Goal: Task Accomplishment & Management: Manage account settings

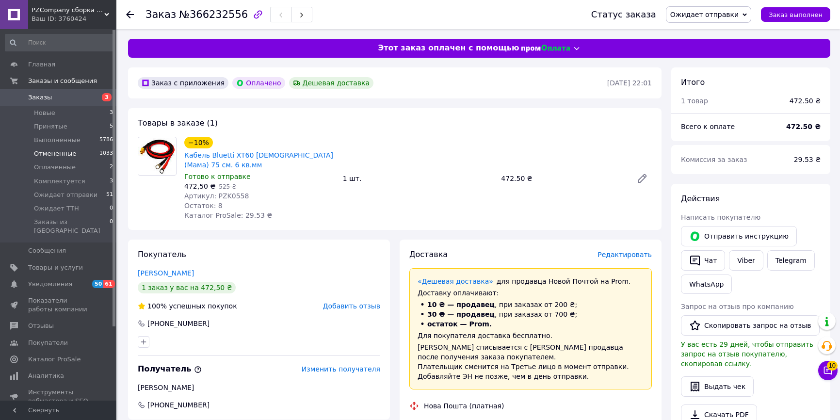
scroll to position [132, 0]
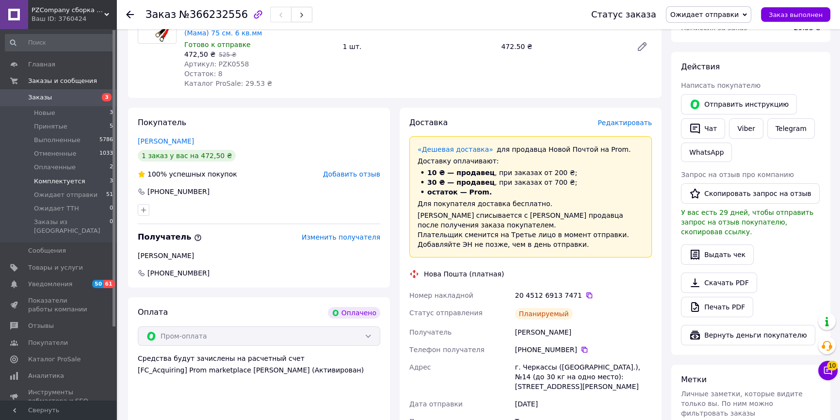
click at [52, 177] on span "Комплектуется" at bounding box center [59, 181] width 51 height 9
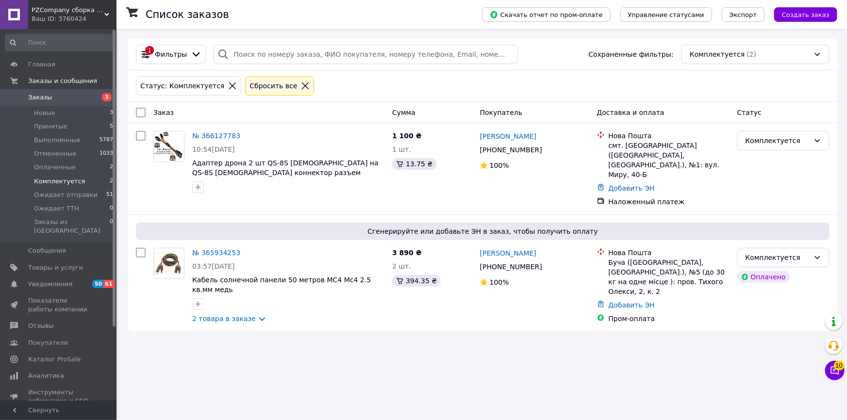
click at [108, 14] on use at bounding box center [106, 14] width 5 height 3
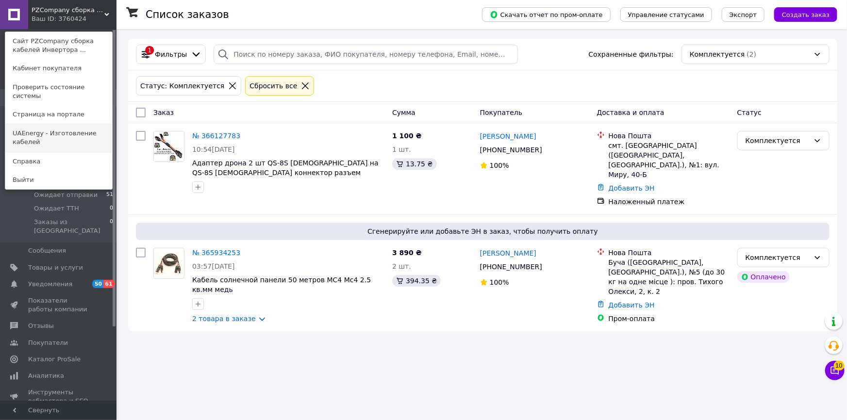
click at [34, 128] on link "UAEnergy - Изготовление кабелей" at bounding box center [58, 137] width 107 height 27
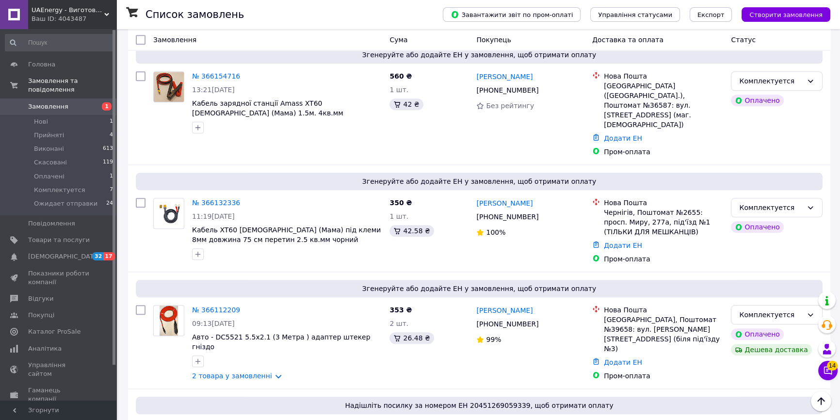
scroll to position [1191, 0]
click at [59, 186] on span "Комплектуется" at bounding box center [59, 190] width 51 height 9
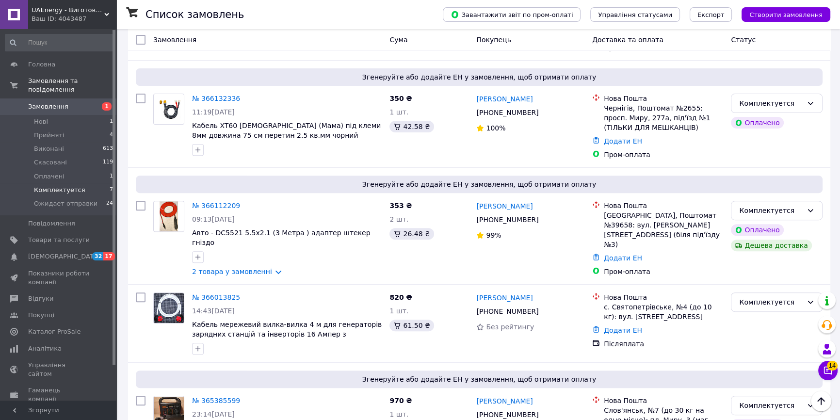
scroll to position [428, 0]
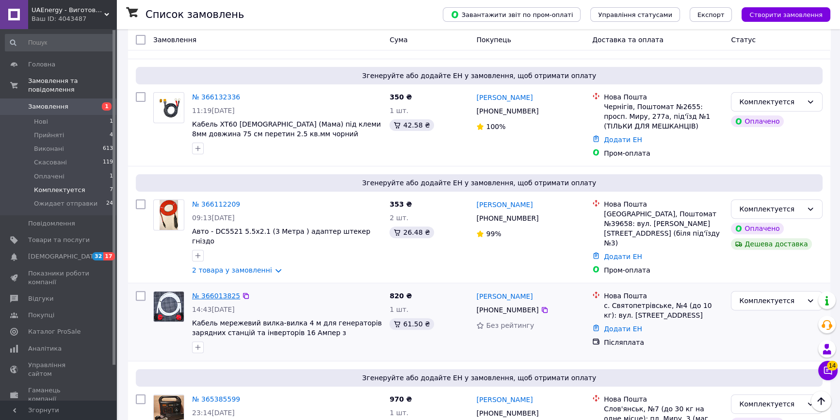
click at [213, 292] on link "№ 366013825" at bounding box center [216, 296] width 48 height 8
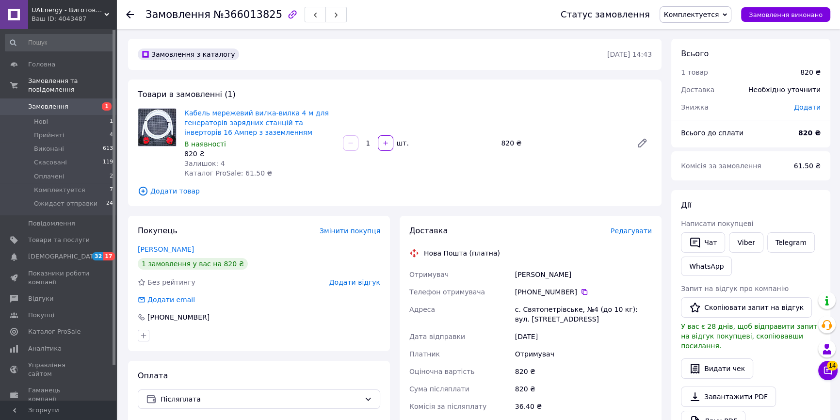
click at [695, 17] on span "Комплектуется" at bounding box center [691, 15] width 55 height 8
click at [692, 90] on li "Ожидает отправки" at bounding box center [696, 92] width 73 height 15
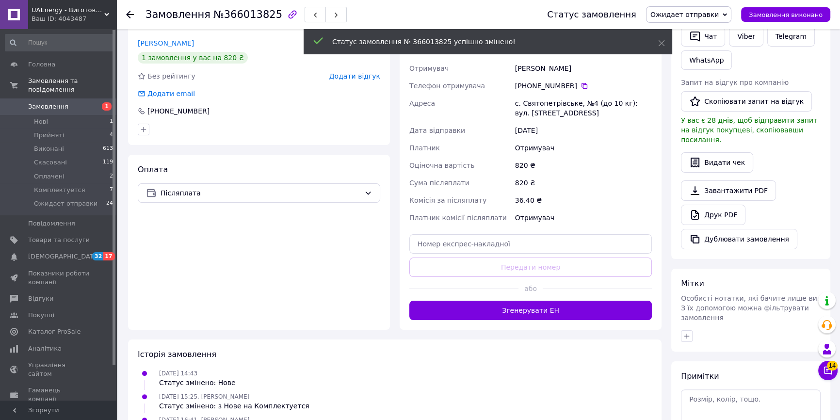
scroll to position [220, 0]
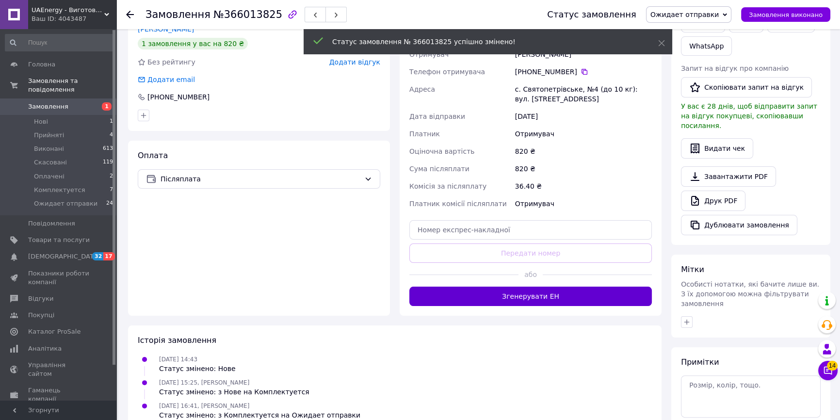
click at [476, 292] on button "Згенерувати ЕН" at bounding box center [531, 296] width 243 height 19
